Goal: Go to known website: Go to known website

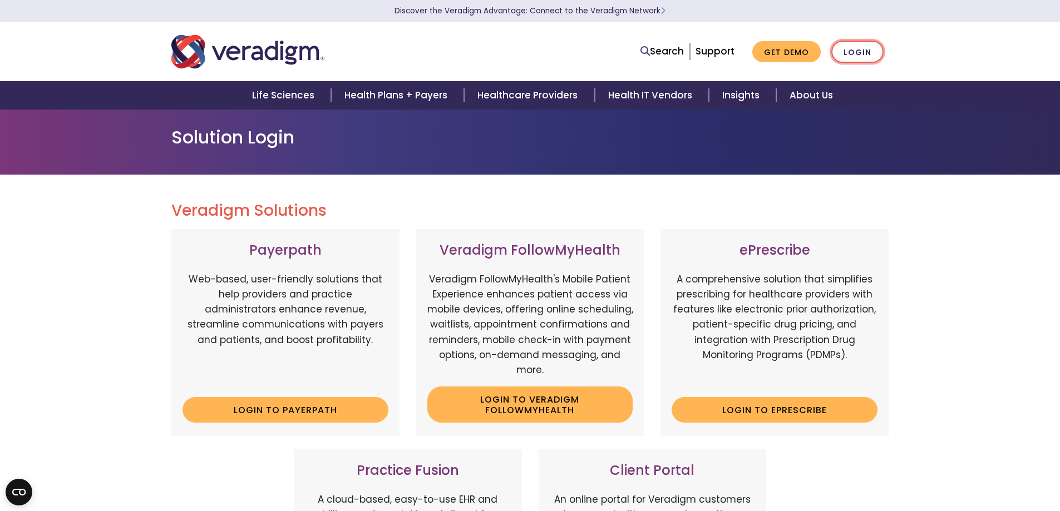
click at [860, 53] on link "Login" at bounding box center [857, 52] width 52 height 23
click at [857, 46] on link "Login" at bounding box center [857, 52] width 52 height 23
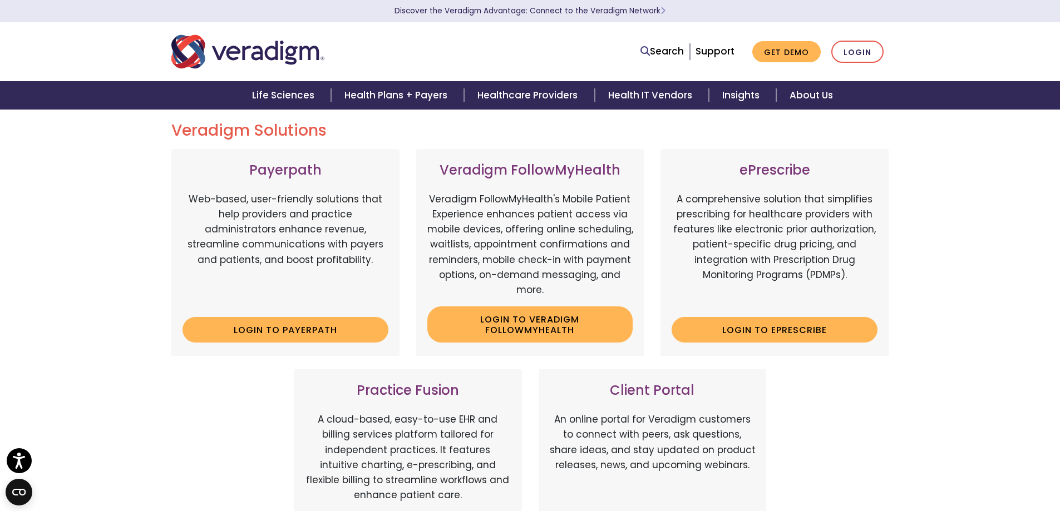
scroll to position [167, 0]
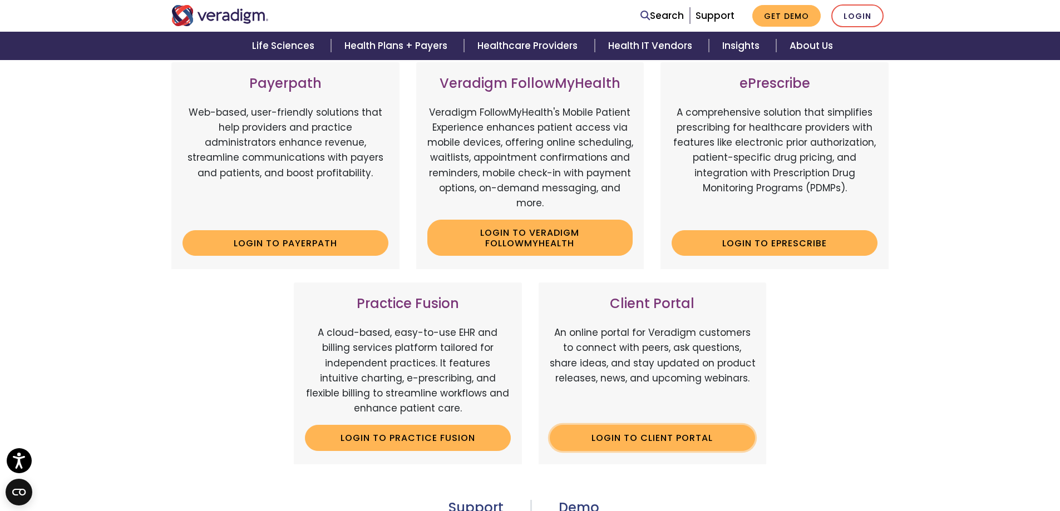
click at [654, 438] on link "Login to Client Portal" at bounding box center [653, 438] width 206 height 26
